Goal: Transaction & Acquisition: Subscribe to service/newsletter

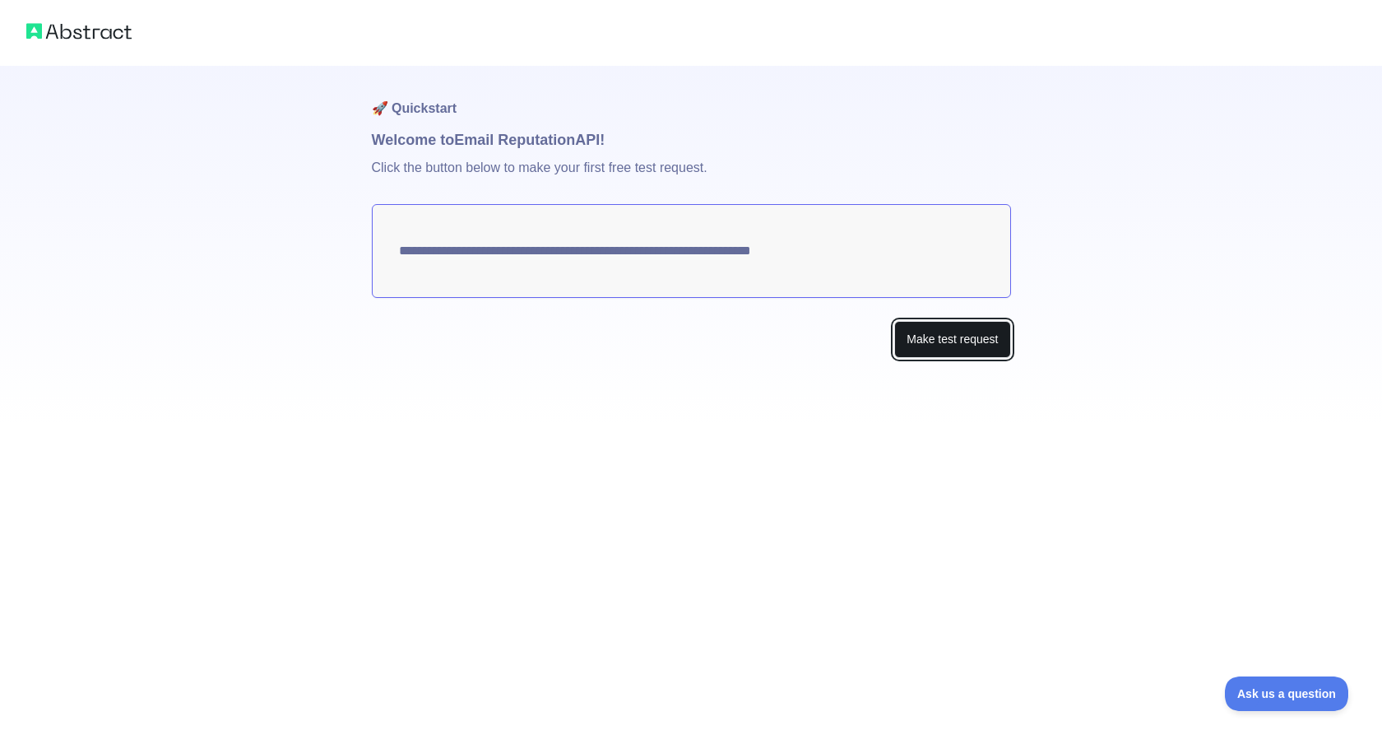
click at [959, 349] on button "Make test request" at bounding box center [952, 339] width 116 height 37
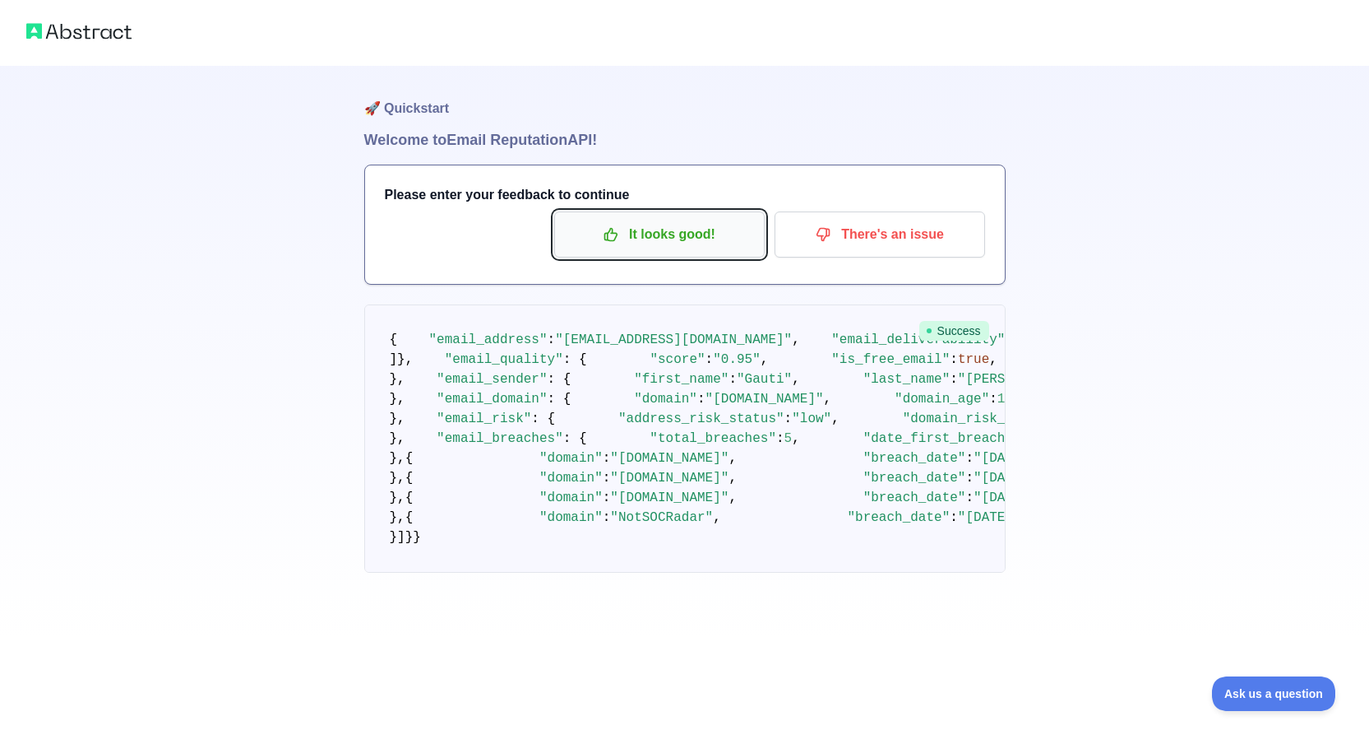
click at [660, 230] on p "It looks good!" at bounding box center [660, 234] width 186 height 28
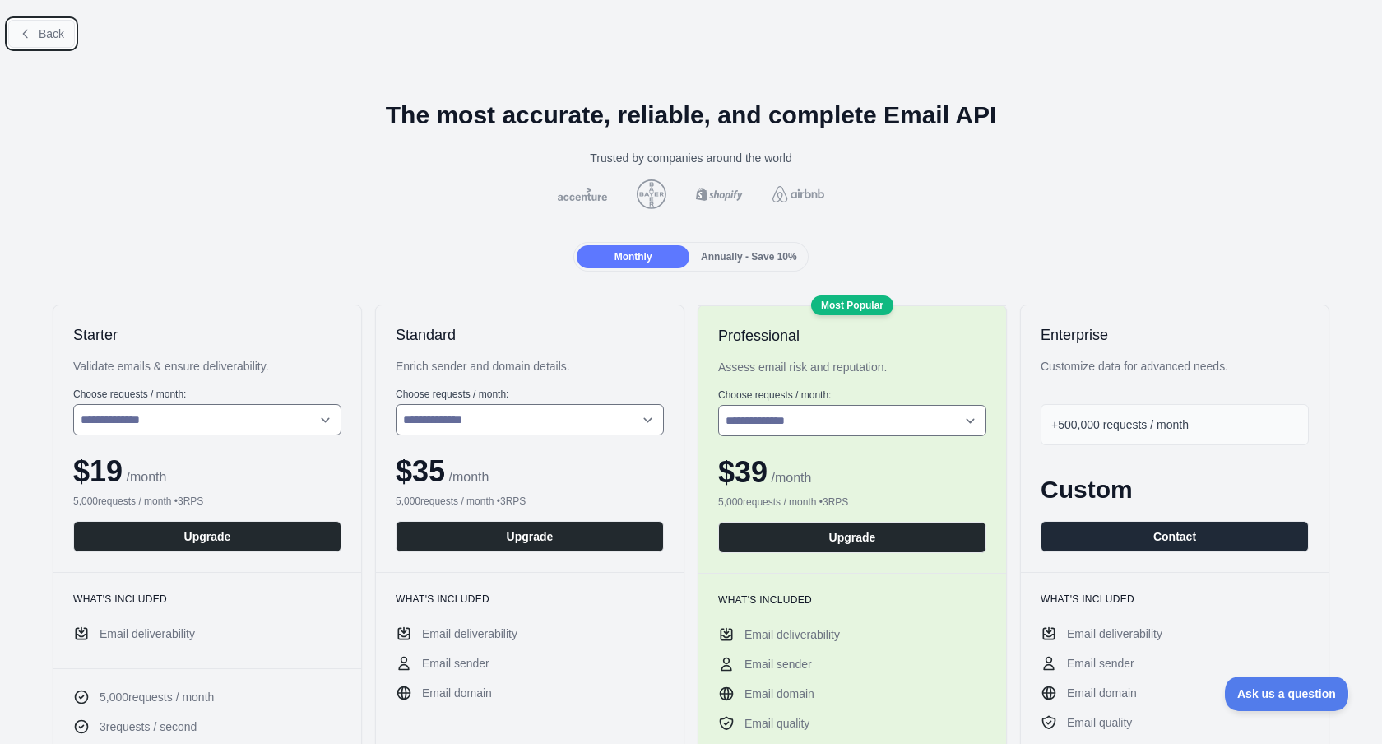
click at [44, 39] on span "Back" at bounding box center [51, 33] width 25 height 13
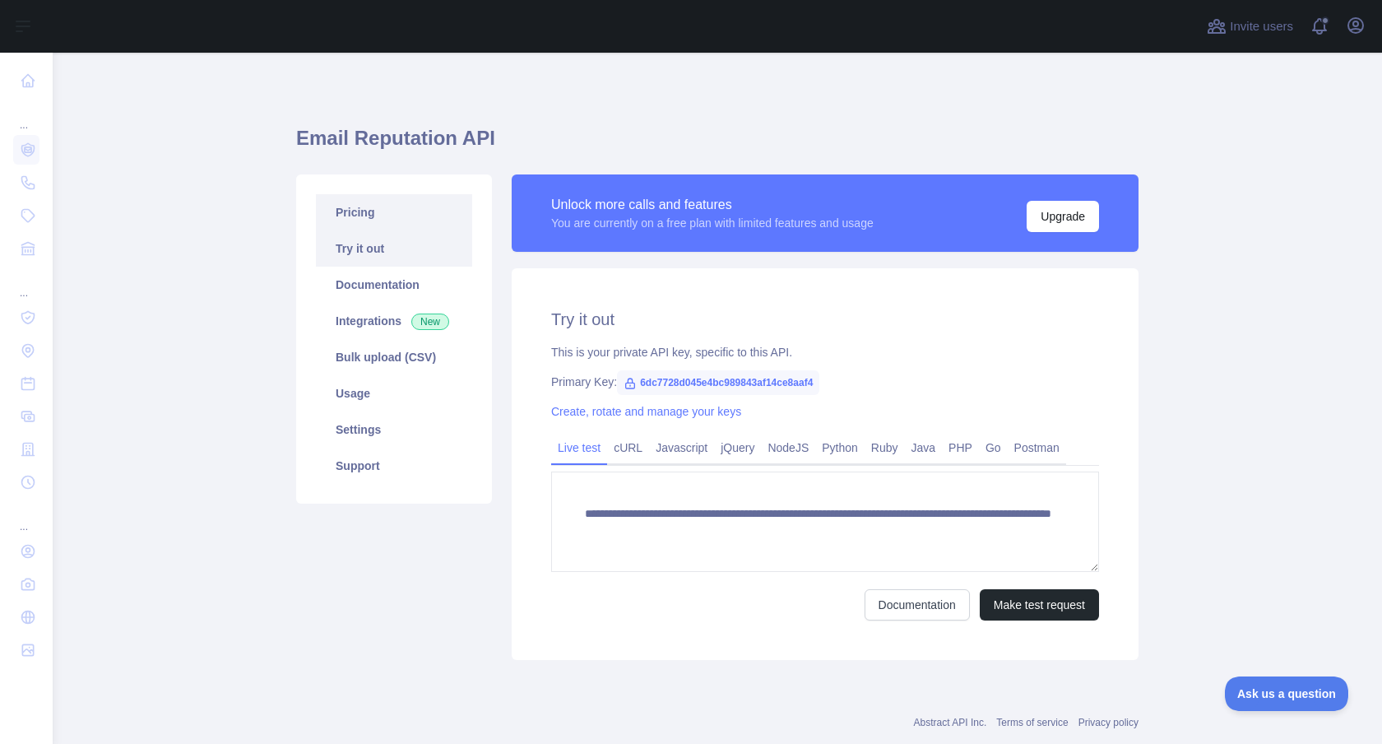
click at [340, 216] on link "Pricing" at bounding box center [394, 212] width 156 height 36
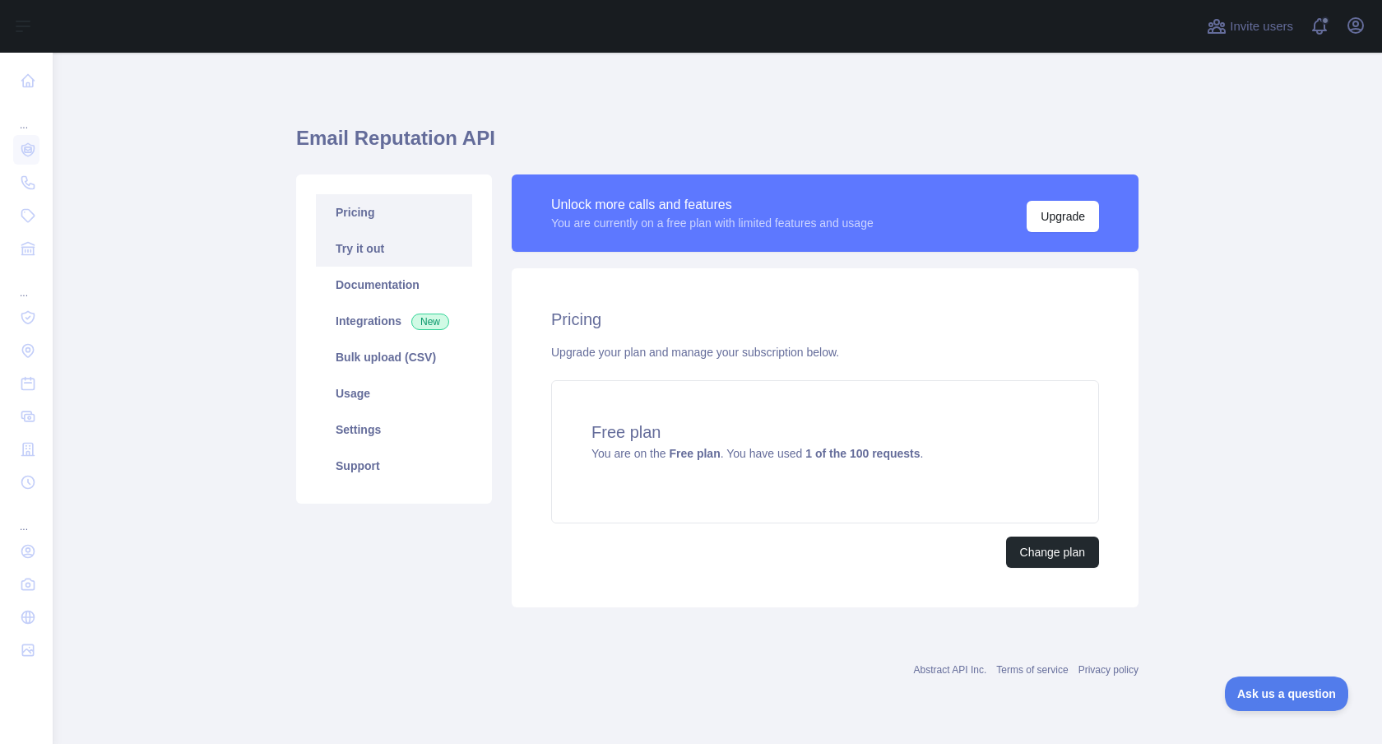
click at [365, 262] on link "Try it out" at bounding box center [394, 248] width 156 height 36
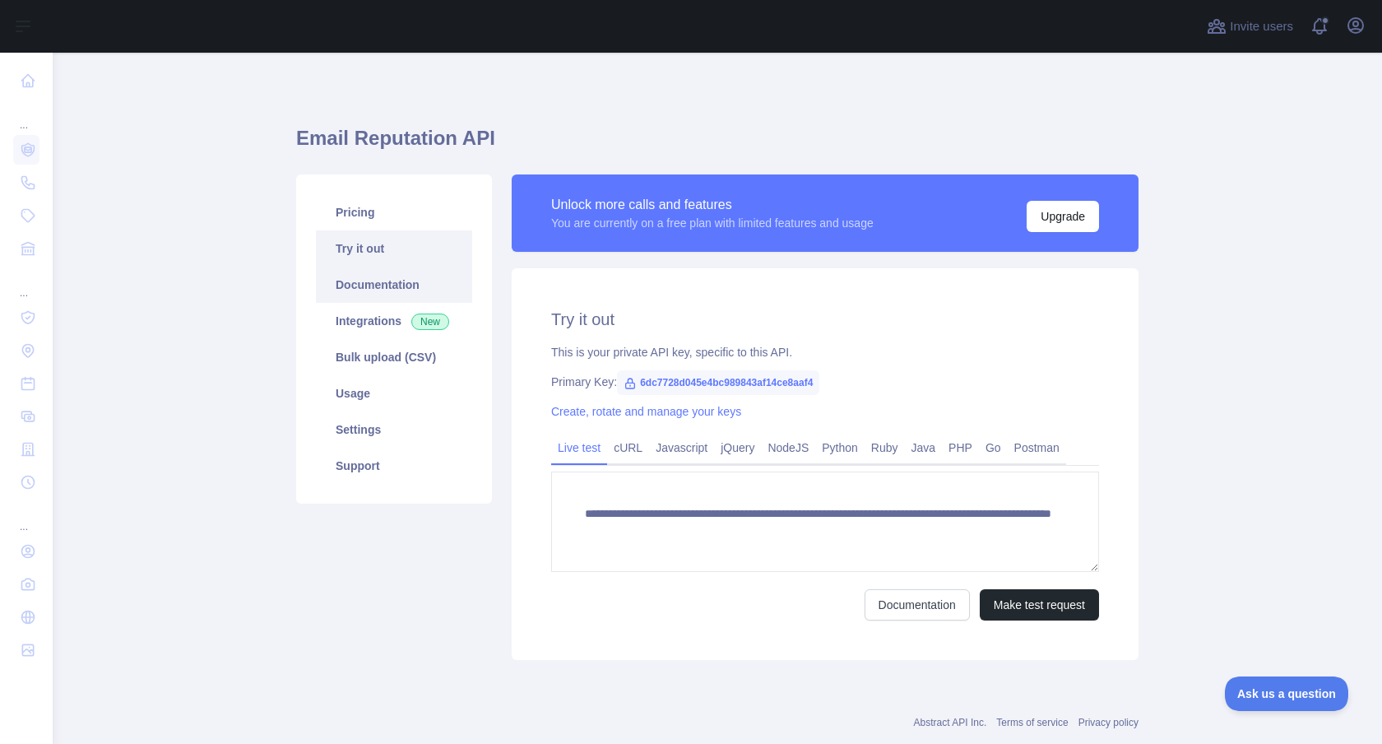
click at [365, 286] on link "Documentation" at bounding box center [394, 284] width 156 height 36
click at [388, 406] on link "Usage" at bounding box center [394, 393] width 156 height 36
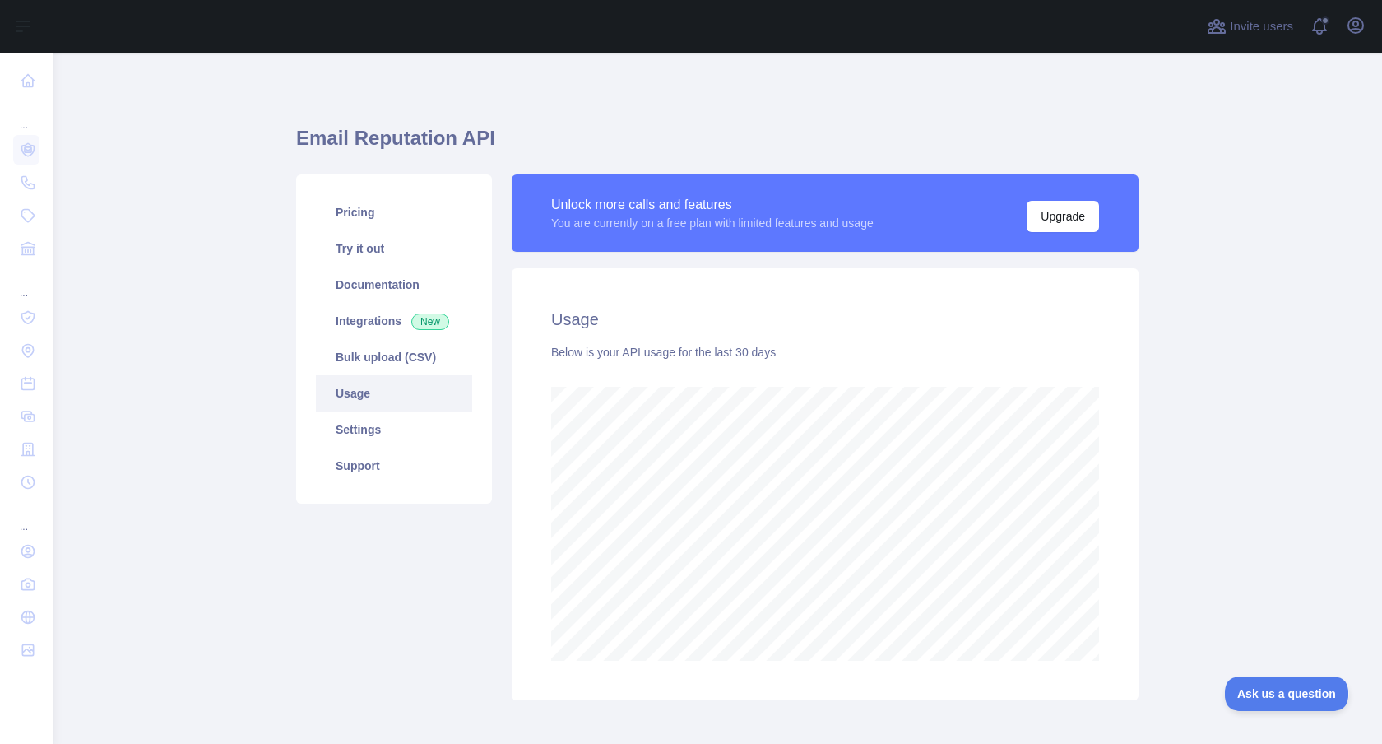
scroll to position [691, 1317]
click at [377, 438] on link "Settings" at bounding box center [394, 429] width 156 height 36
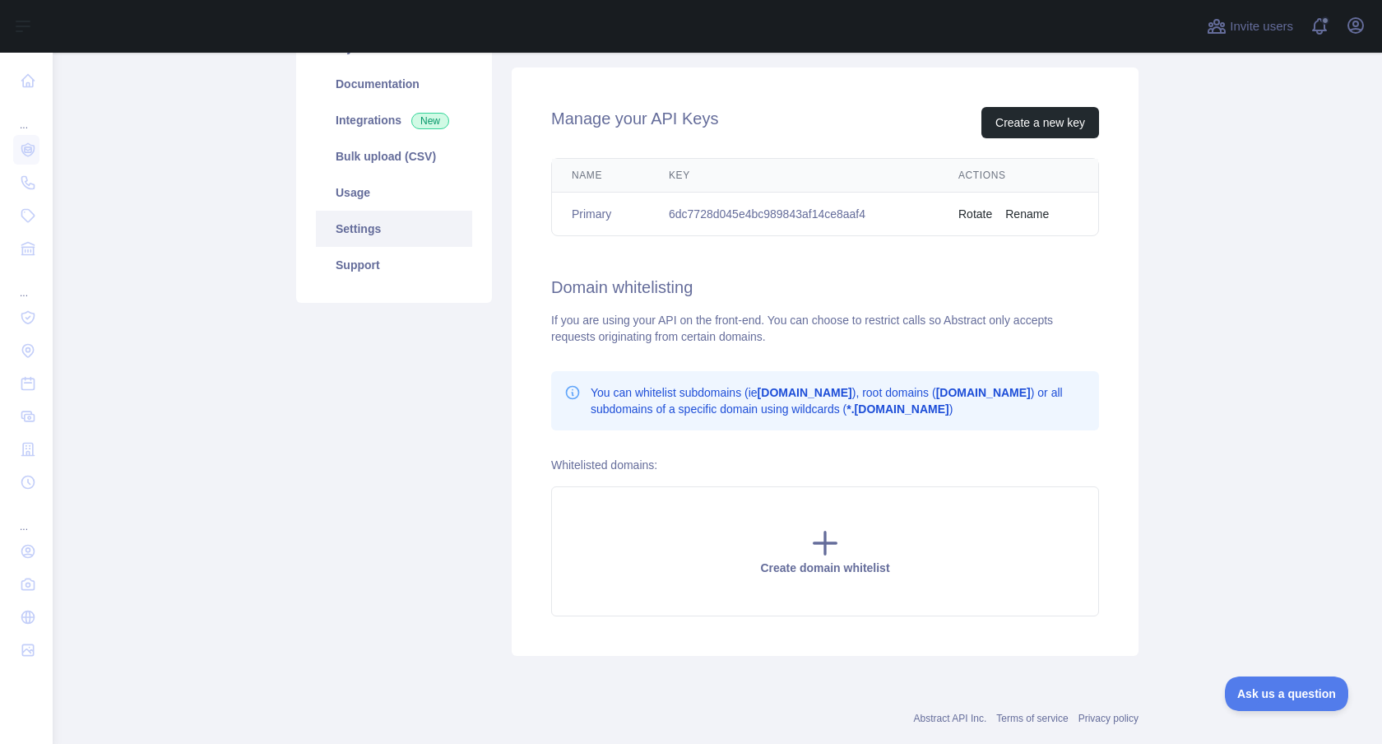
scroll to position [234, 0]
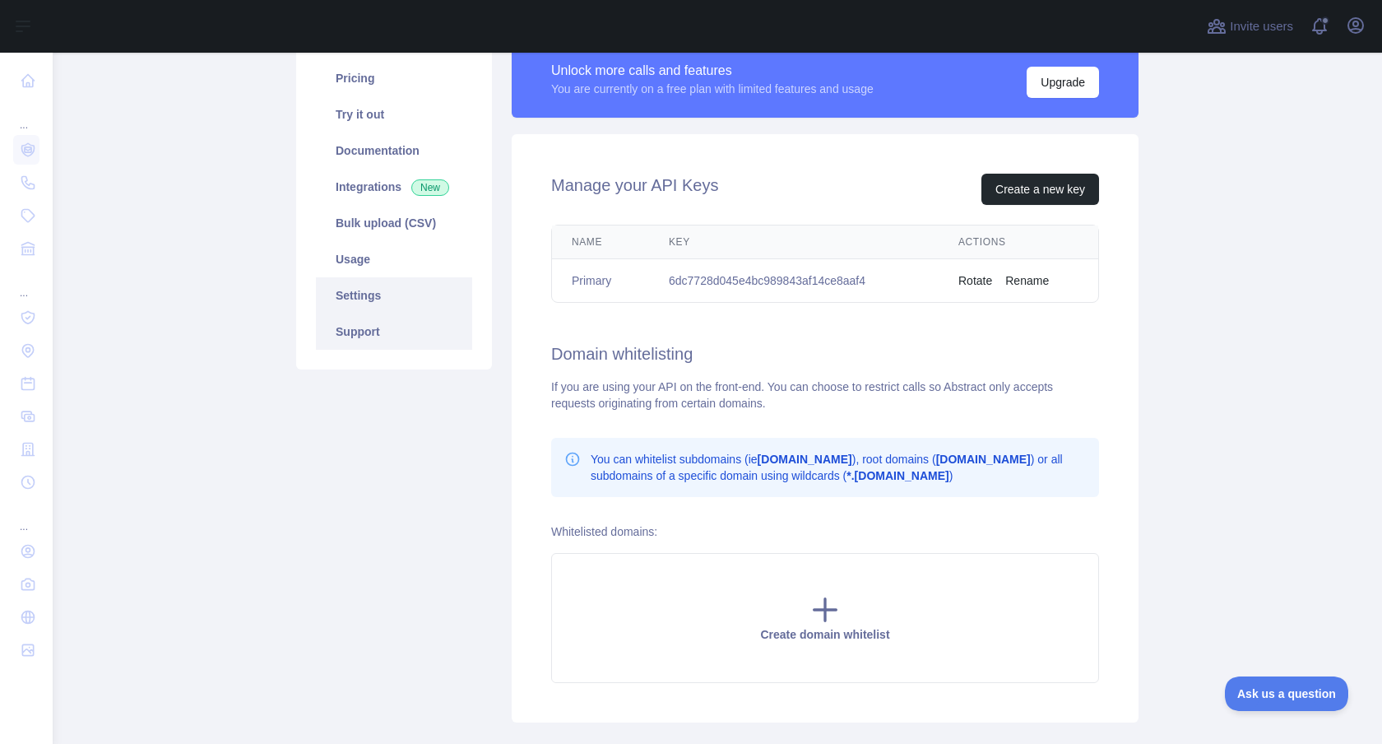
click at [365, 339] on link "Support" at bounding box center [394, 331] width 156 height 36
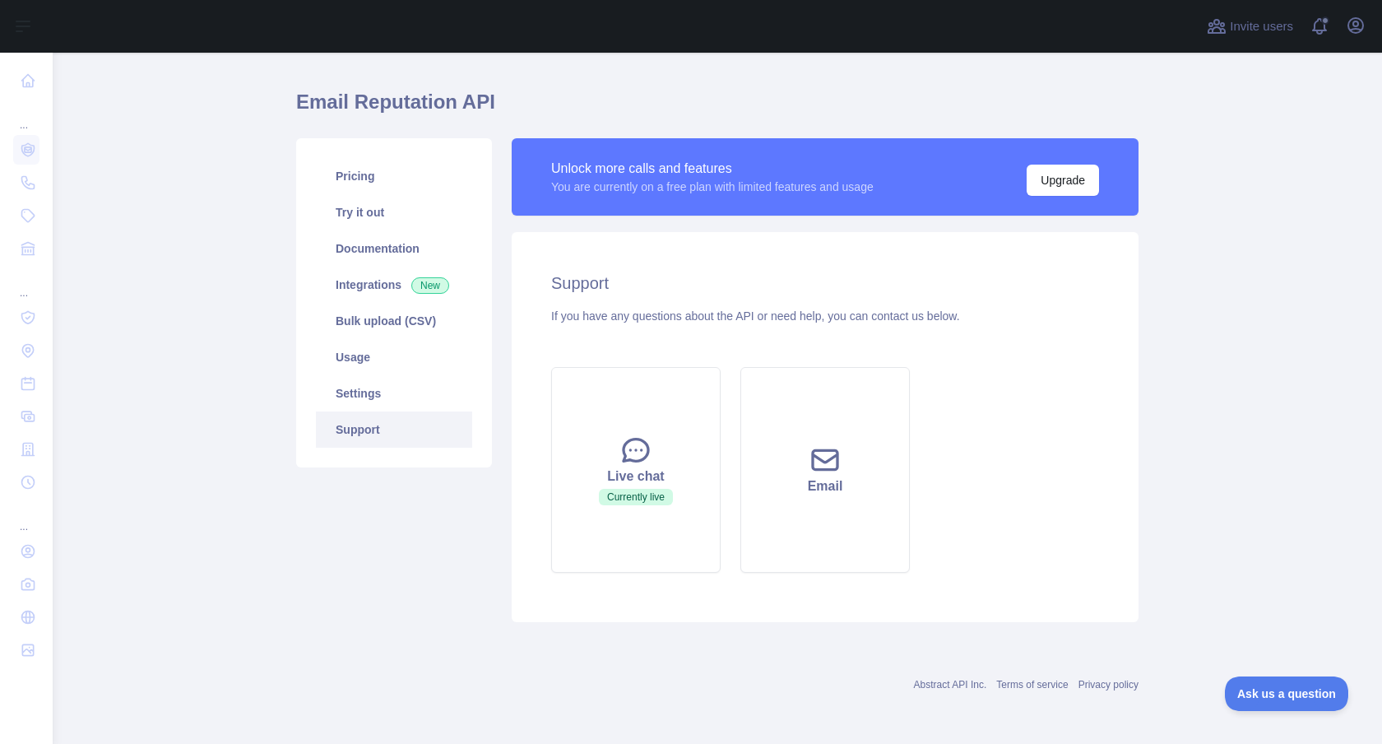
scroll to position [36, 0]
click at [353, 358] on link "Usage" at bounding box center [394, 357] width 156 height 36
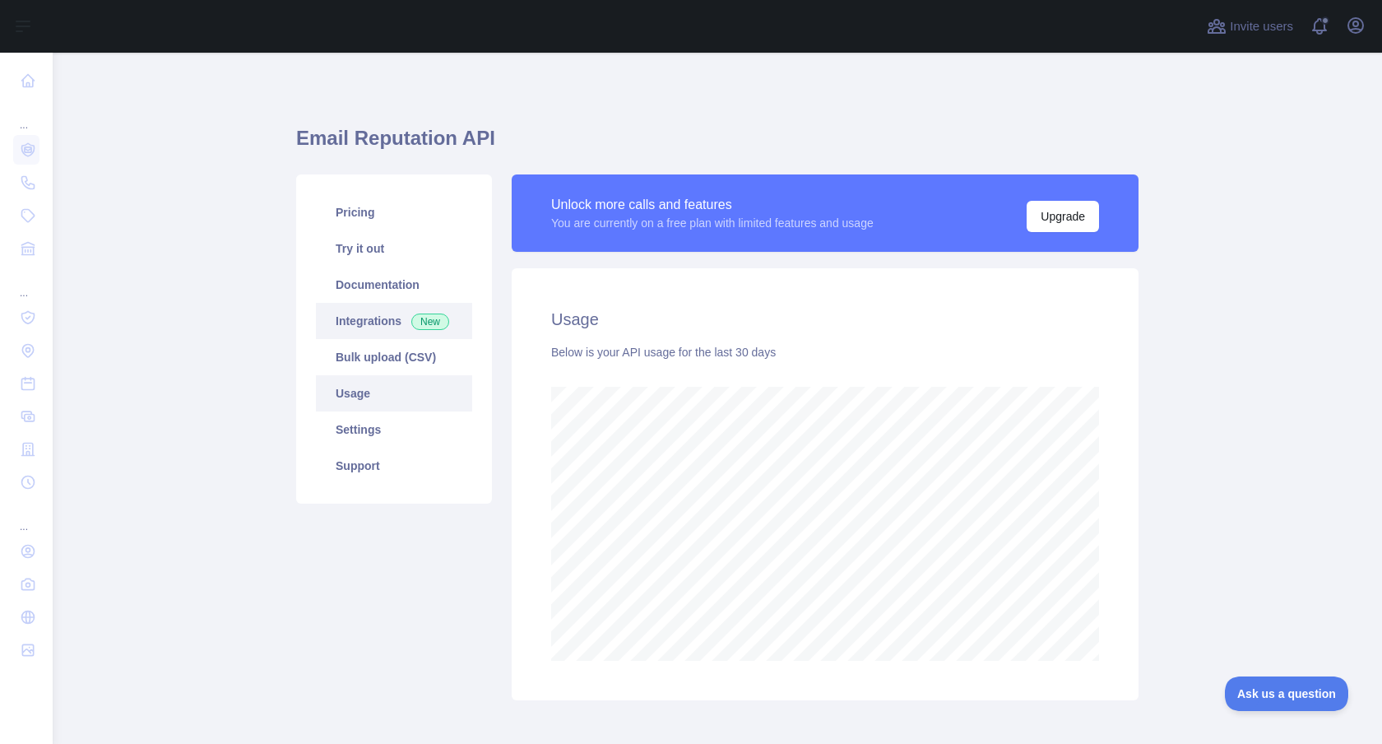
scroll to position [691, 1317]
click at [359, 200] on link "Pricing" at bounding box center [394, 212] width 156 height 36
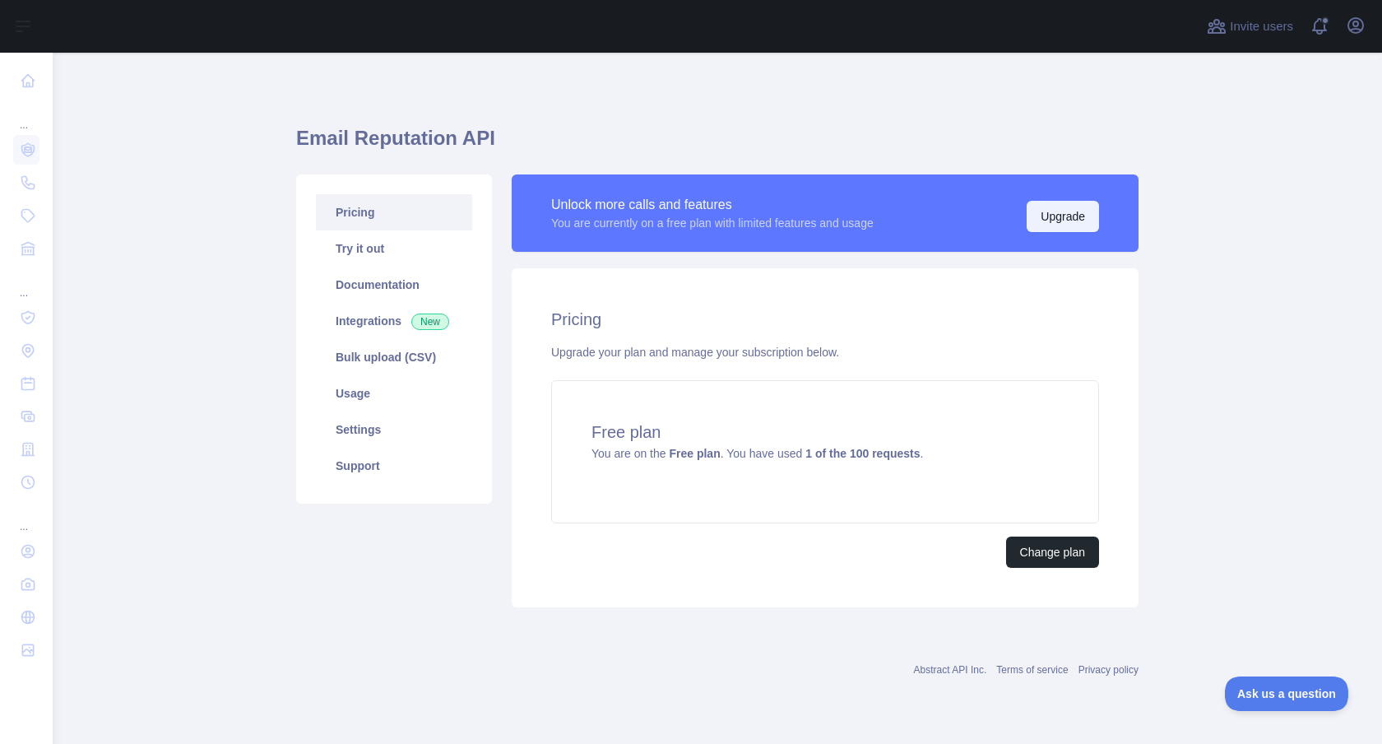
click at [1063, 215] on button "Upgrade" at bounding box center [1062, 216] width 72 height 31
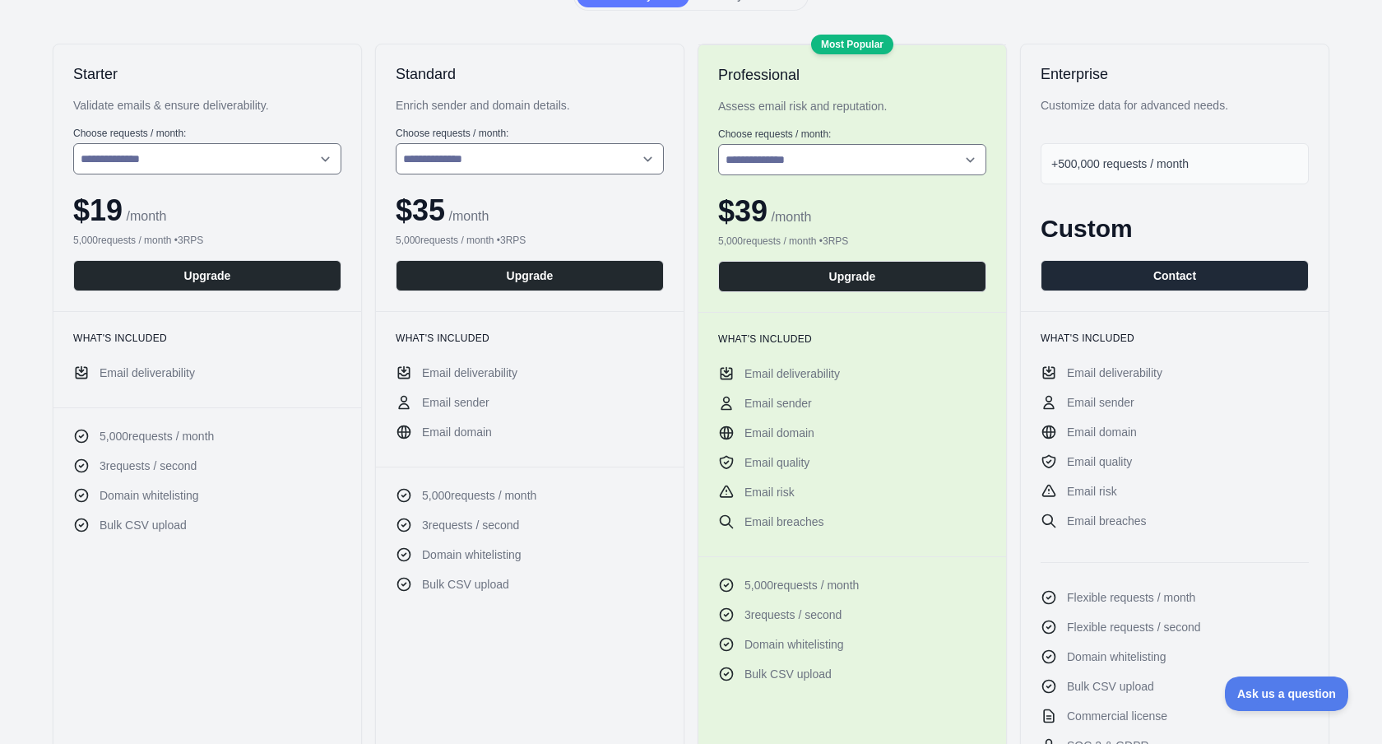
scroll to position [39, 0]
